Goal: Task Accomplishment & Management: Use online tool/utility

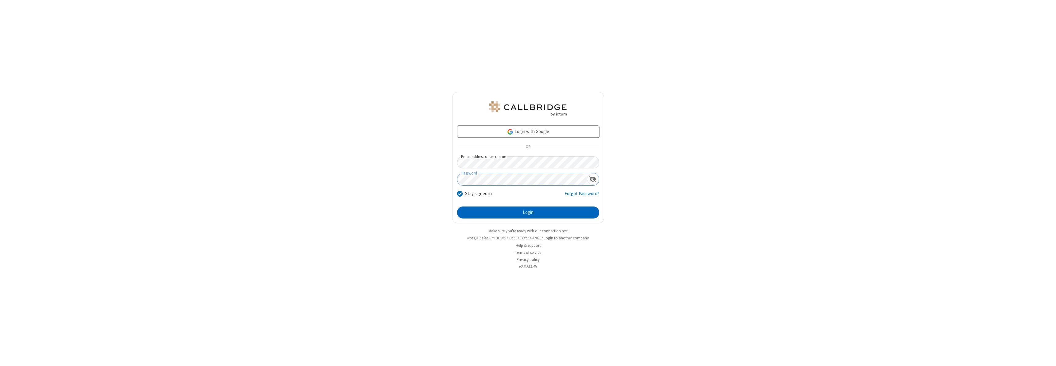
click at [528, 212] on button "Login" at bounding box center [528, 212] width 142 height 12
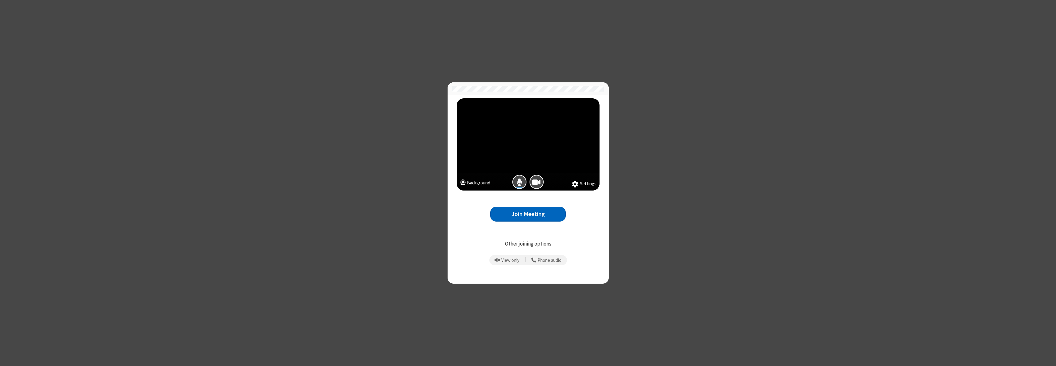
click at [528, 214] on button "Join Meeting" at bounding box center [528, 214] width 76 height 15
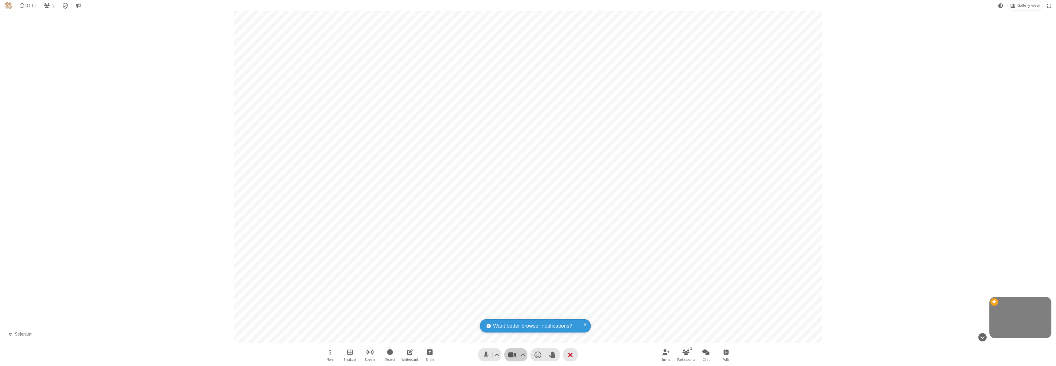
click at [516, 354] on span "Stop video (⌘+Shift+V)" at bounding box center [511, 354] width 9 height 9
click at [516, 354] on span "Start video (⌘+Shift+V)" at bounding box center [511, 354] width 9 height 9
